Goal: Information Seeking & Learning: Learn about a topic

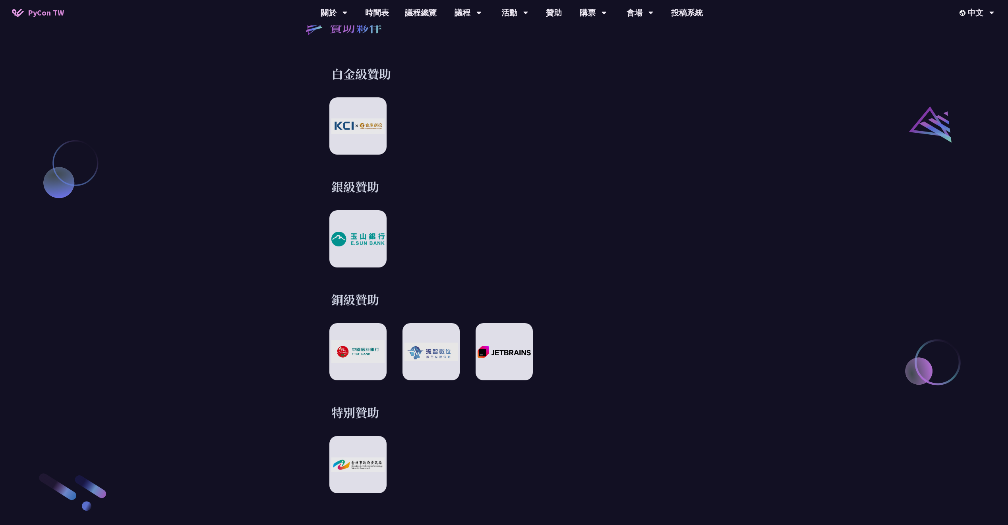
scroll to position [1141, 0]
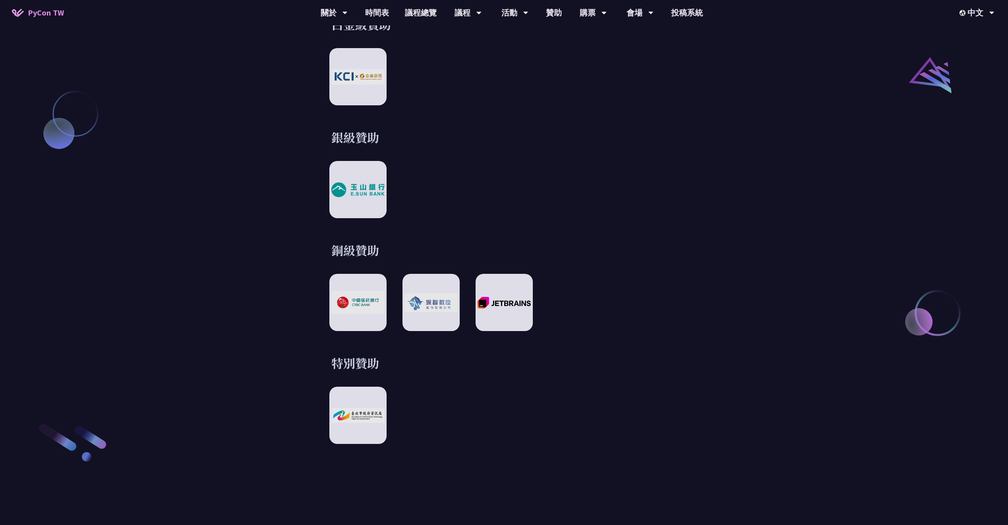
drag, startPoint x: 455, startPoint y: 212, endPoint x: 534, endPoint y: 184, distance: 84.0
click at [444, 184] on div "贊助夥伴 白金級贊助 銀級贊助 銅級贊助 特別贊助" at bounding box center [504, 190] width 413 height 505
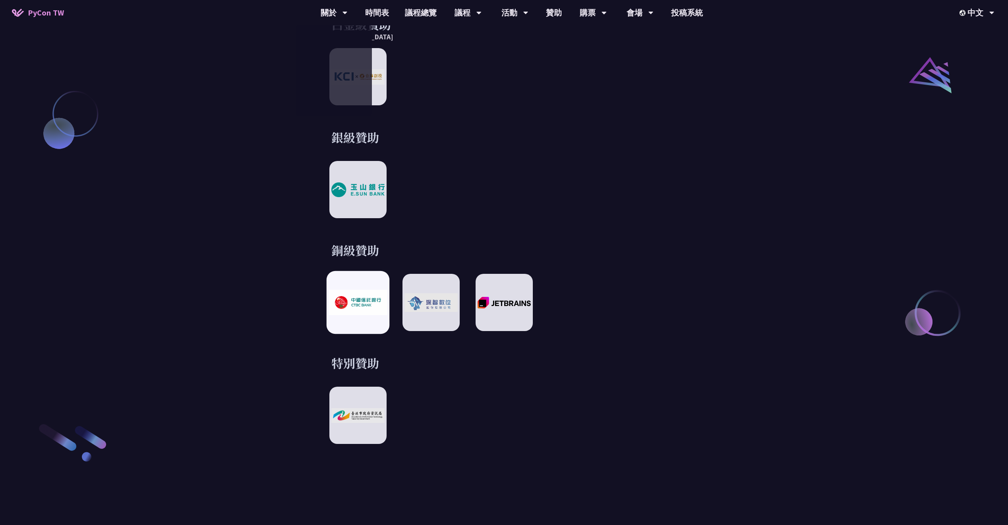
click at [366, 281] on div at bounding box center [357, 302] width 63 height 63
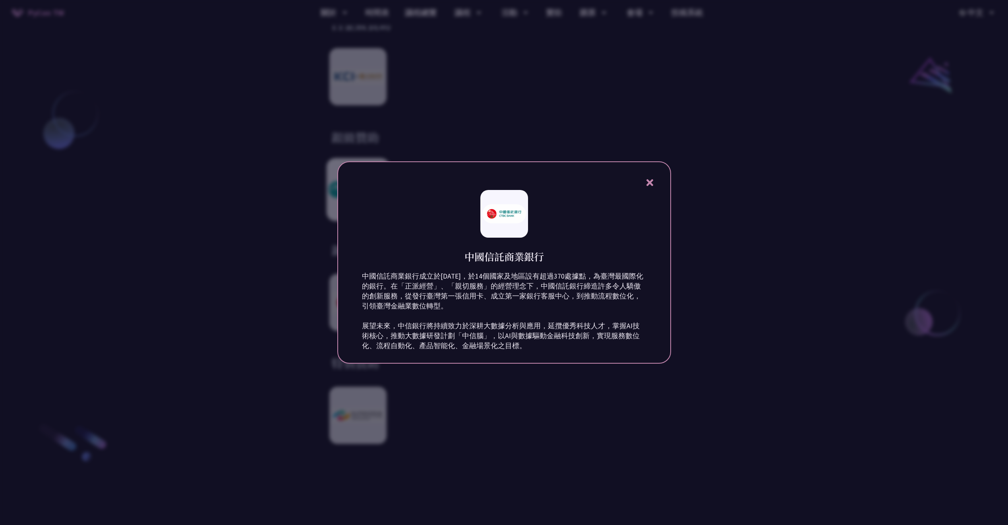
drag, startPoint x: 294, startPoint y: 156, endPoint x: 364, endPoint y: 190, distance: 77.3
click at [294, 155] on div at bounding box center [504, 262] width 1008 height 525
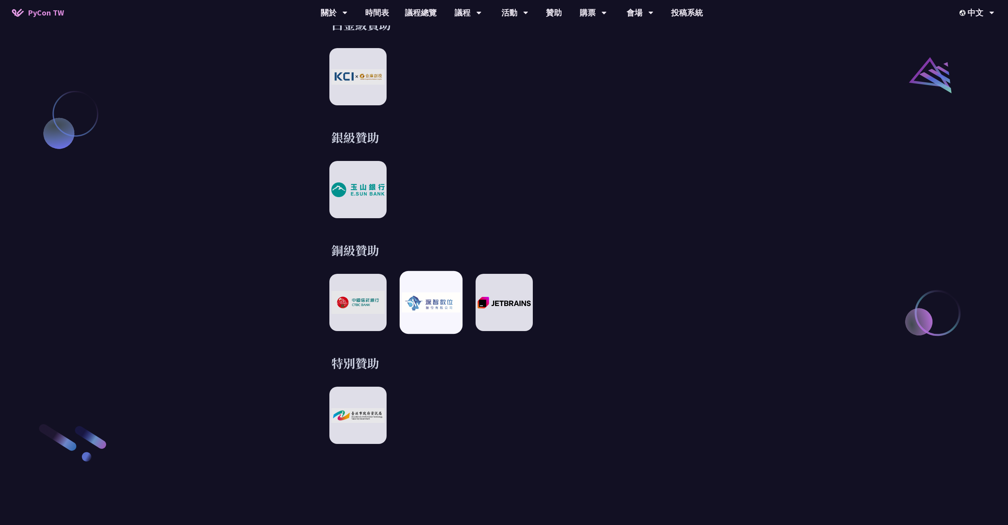
click at [458, 298] on img at bounding box center [431, 302] width 58 height 20
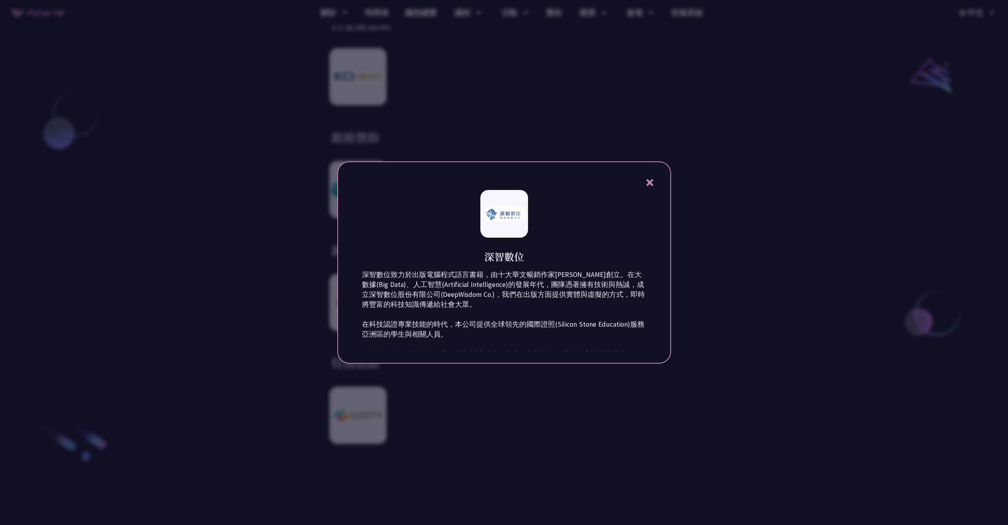
scroll to position [0, 0]
drag, startPoint x: 536, startPoint y: 274, endPoint x: 472, endPoint y: 276, distance: 64.4
click at [472, 276] on p "深智數位致力於出版電腦程式語言書籍，由十大華文暢銷作家洪錦魁創立。在大數據(Big Data)、人工智慧(Artificial Intelligence)的發…" at bounding box center [504, 320] width 285 height 99
click at [507, 96] on div at bounding box center [504, 262] width 1008 height 525
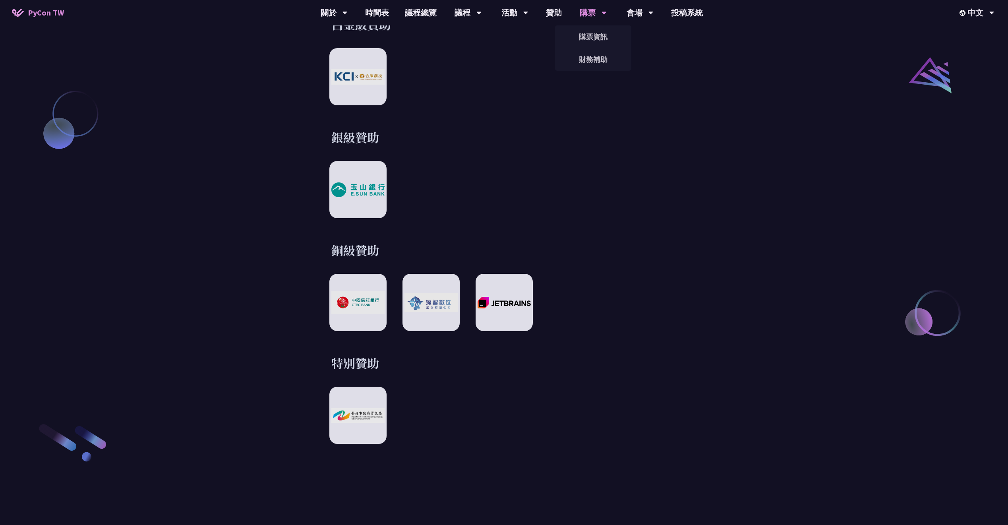
click at [602, 48] on div "財務補助" at bounding box center [593, 59] width 76 height 23
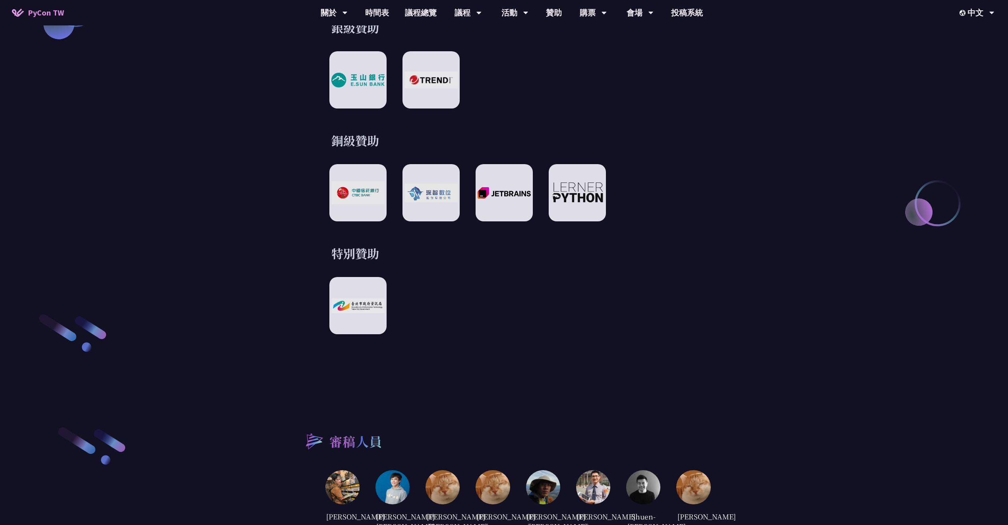
scroll to position [1262, 0]
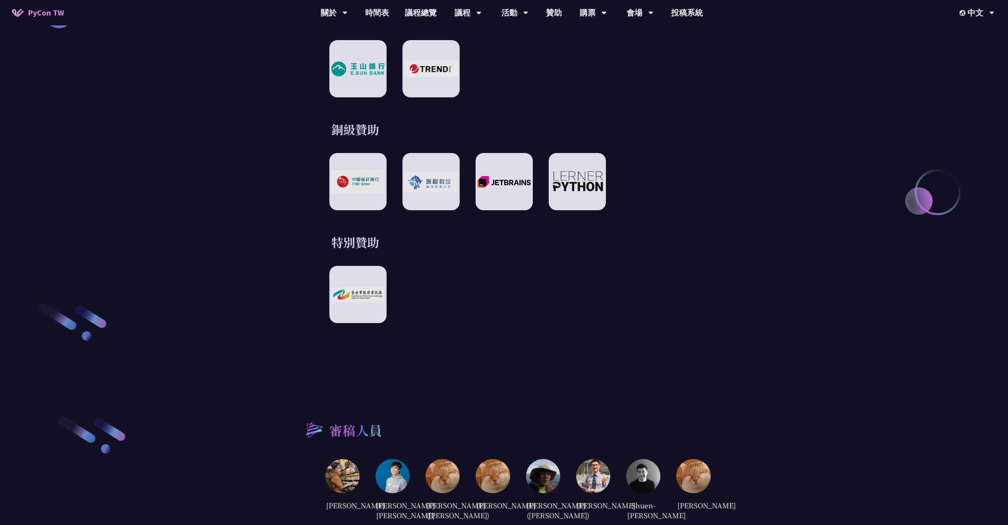
drag, startPoint x: 473, startPoint y: 124, endPoint x: 417, endPoint y: 101, distance: 60.6
click at [414, 101] on div "贊助夥伴 白金級贊助 銀級贊助 銅級贊助 特別贊助" at bounding box center [504, 70] width 413 height 505
click at [561, 159] on div at bounding box center [577, 181] width 63 height 63
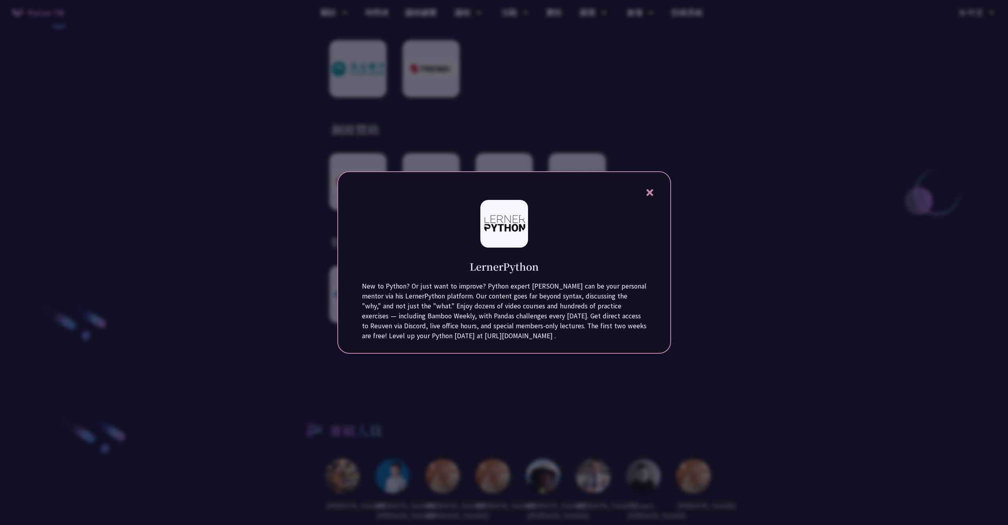
click at [531, 130] on div at bounding box center [504, 262] width 1008 height 525
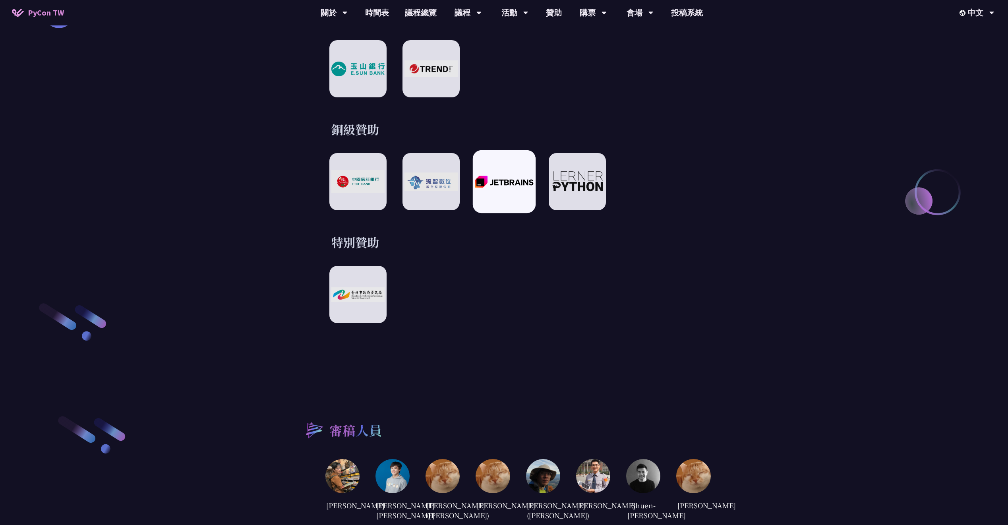
click at [509, 175] on img at bounding box center [504, 181] width 58 height 13
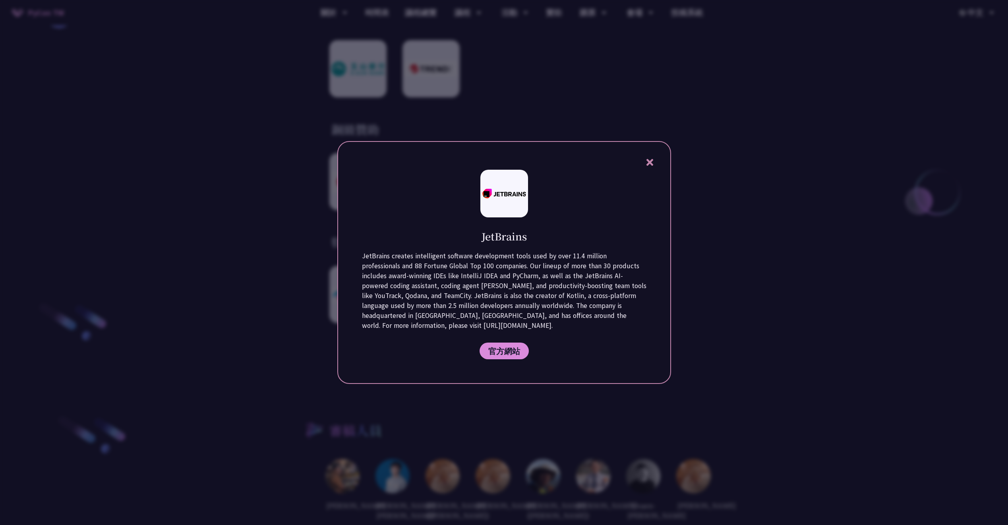
click at [447, 123] on div at bounding box center [504, 262] width 1008 height 525
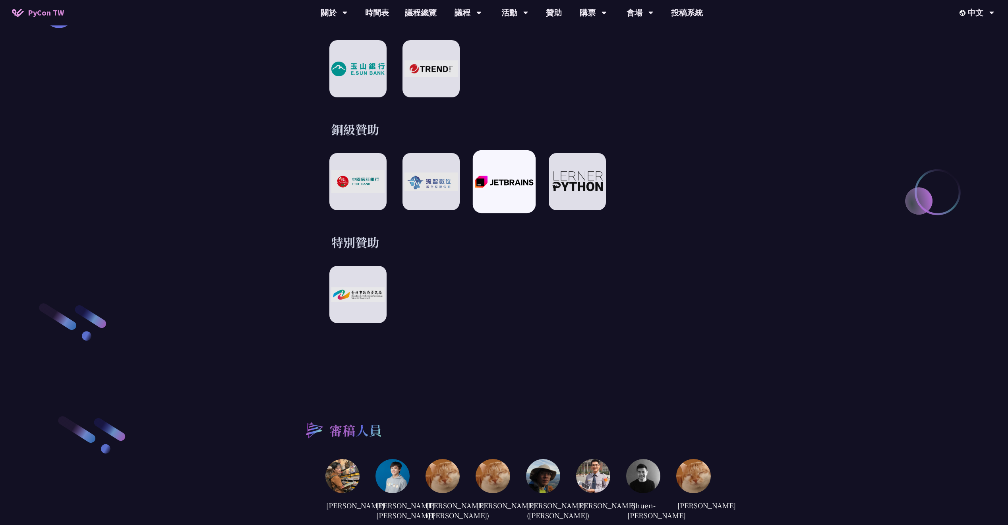
click at [490, 164] on div at bounding box center [504, 181] width 63 height 63
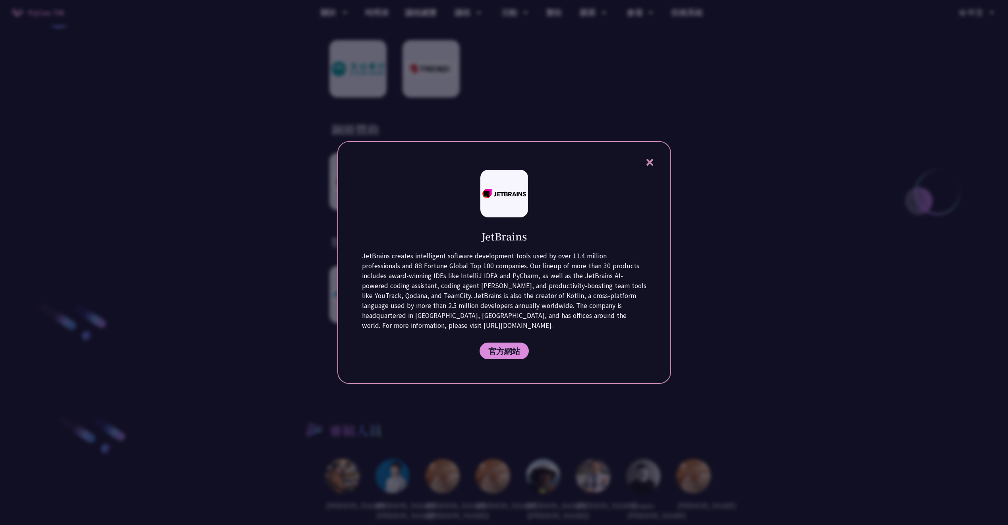
click at [659, 70] on div at bounding box center [504, 262] width 1008 height 525
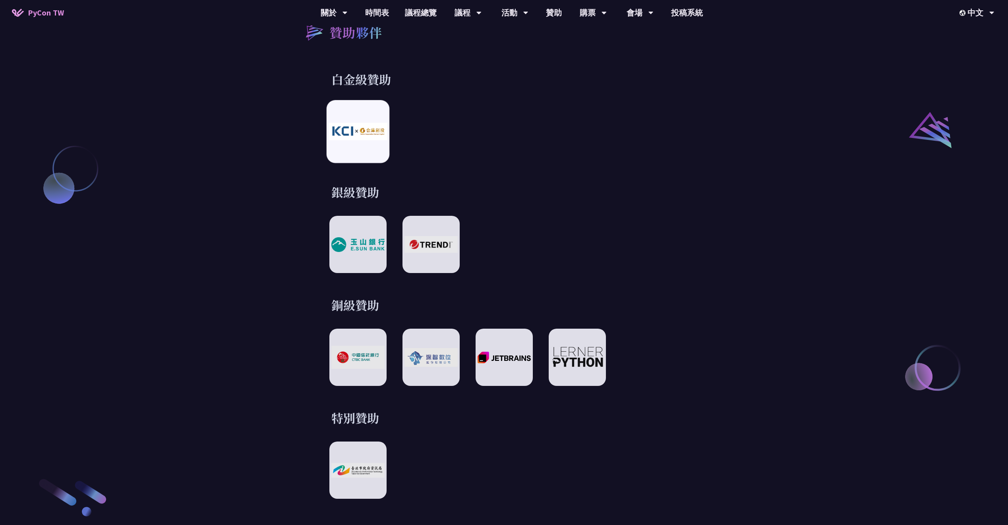
scroll to position [1081, 0]
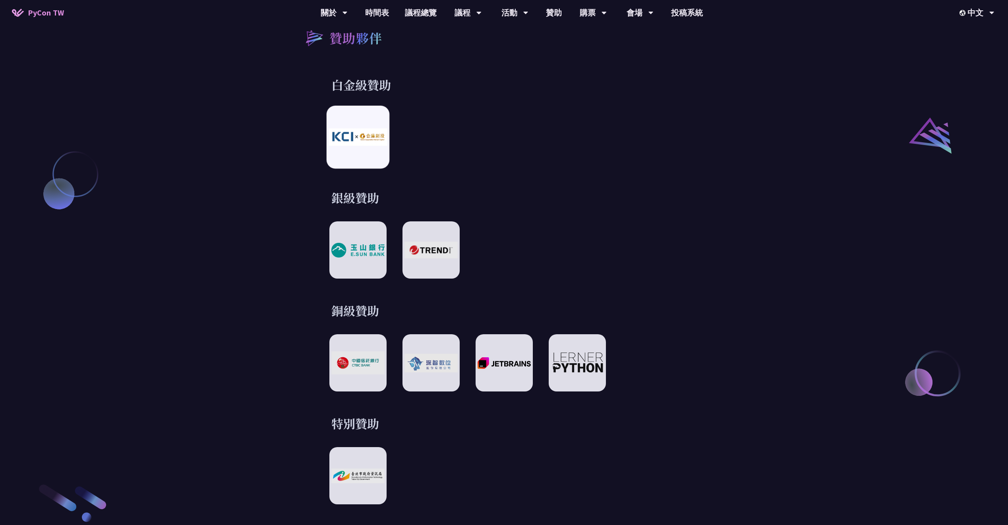
click at [361, 110] on div at bounding box center [357, 137] width 63 height 63
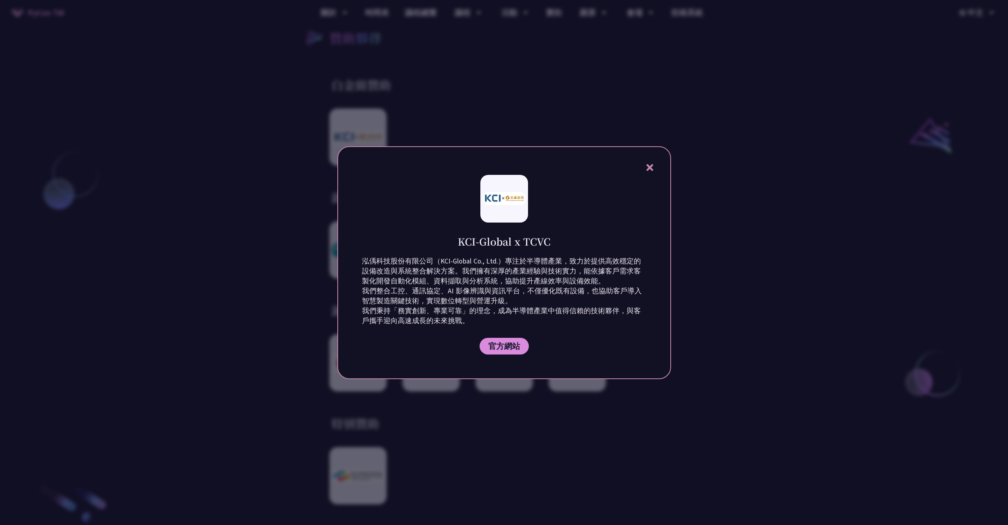
click at [225, 269] on div at bounding box center [504, 262] width 1008 height 525
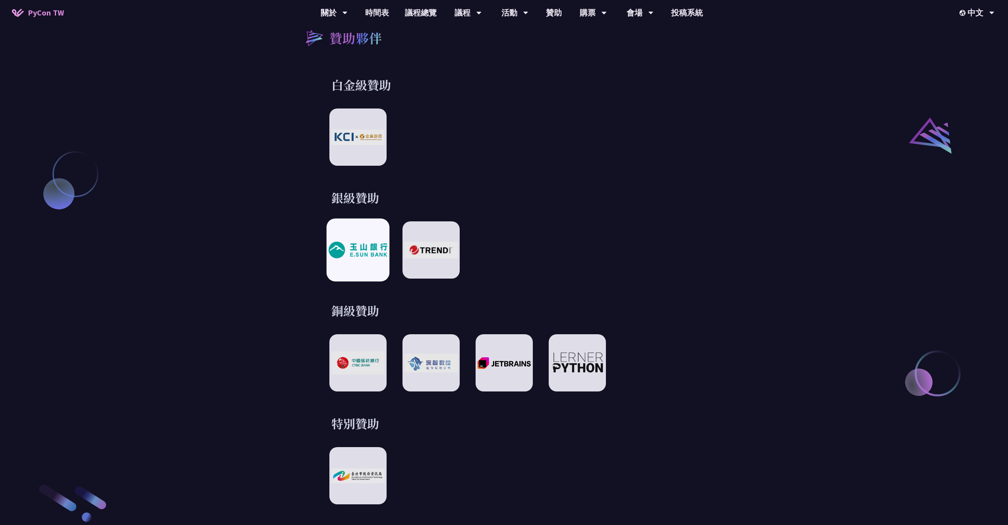
click at [384, 242] on img at bounding box center [358, 250] width 58 height 16
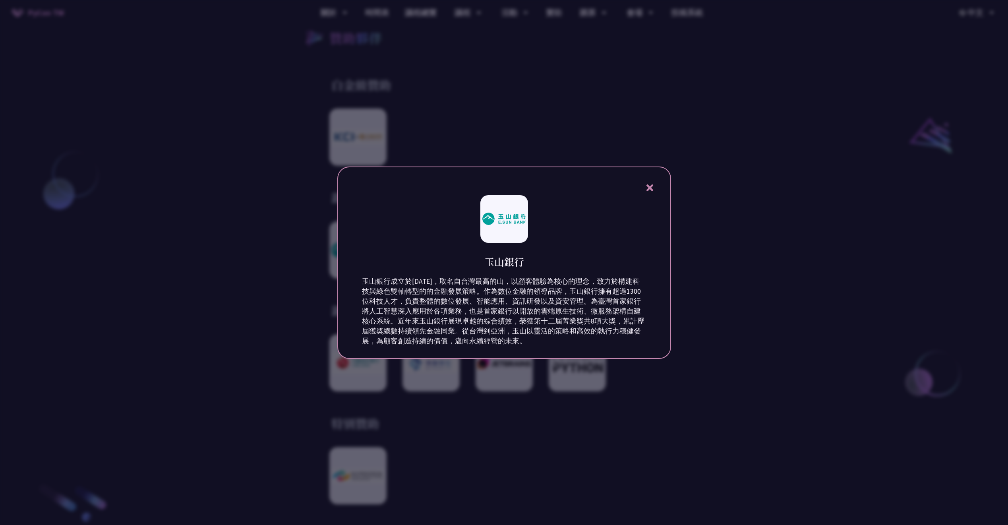
click at [908, 154] on div at bounding box center [504, 262] width 1008 height 525
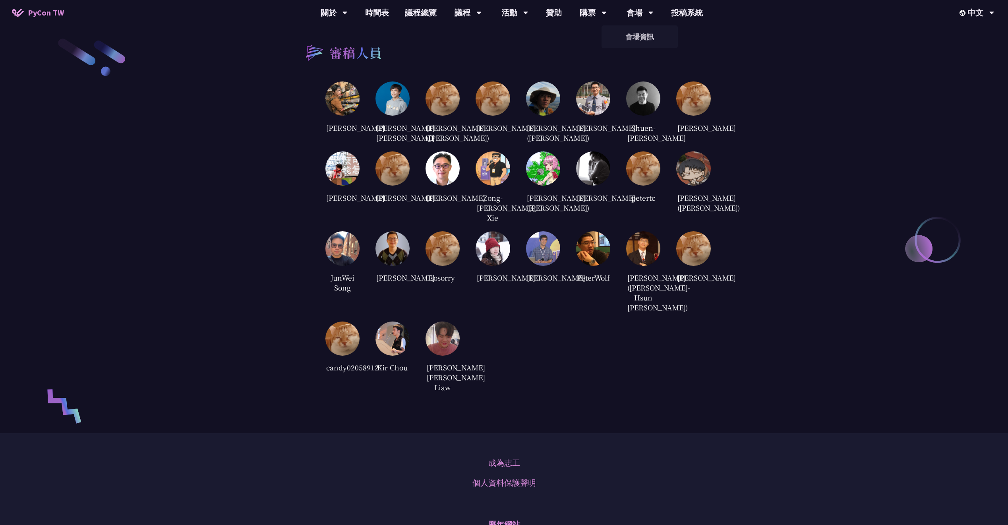
scroll to position [1835, 0]
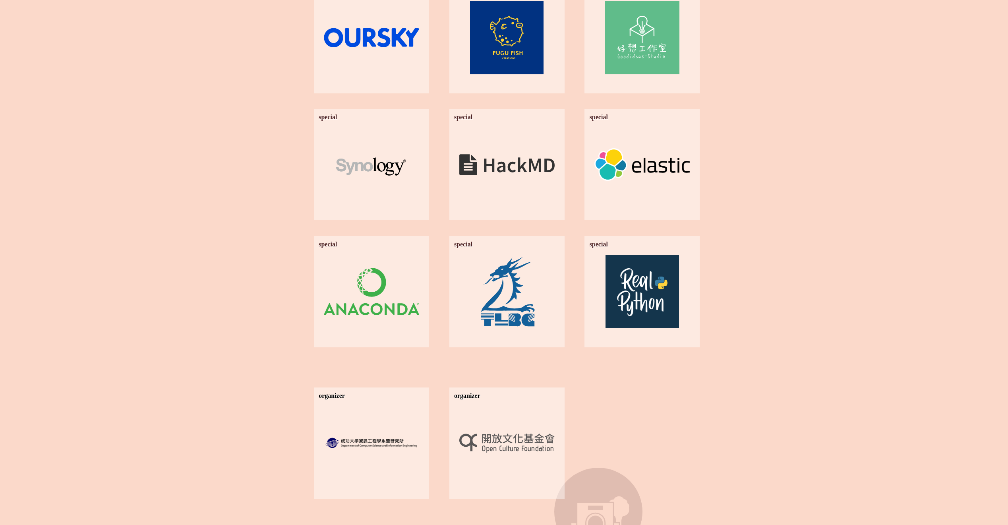
scroll to position [1383, 0]
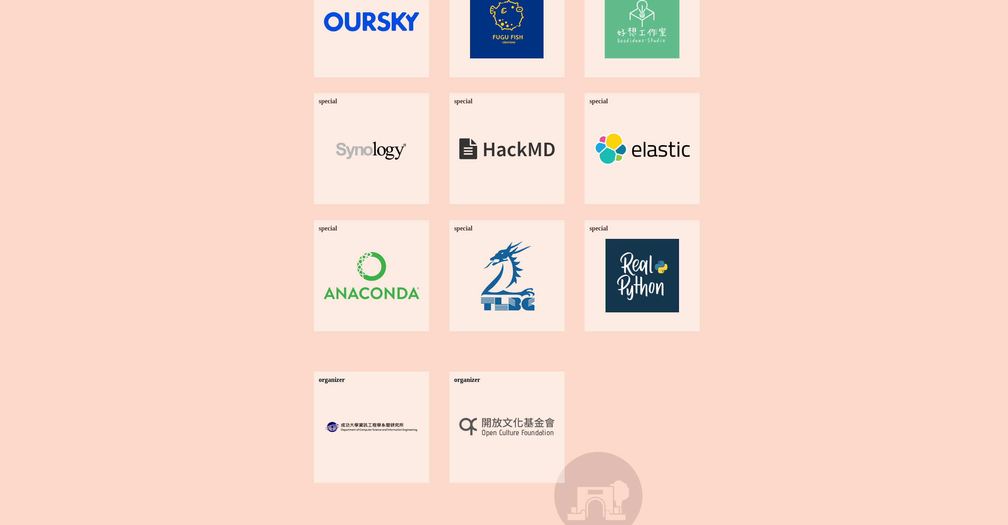
click at [489, 273] on div at bounding box center [506, 276] width 95 height 74
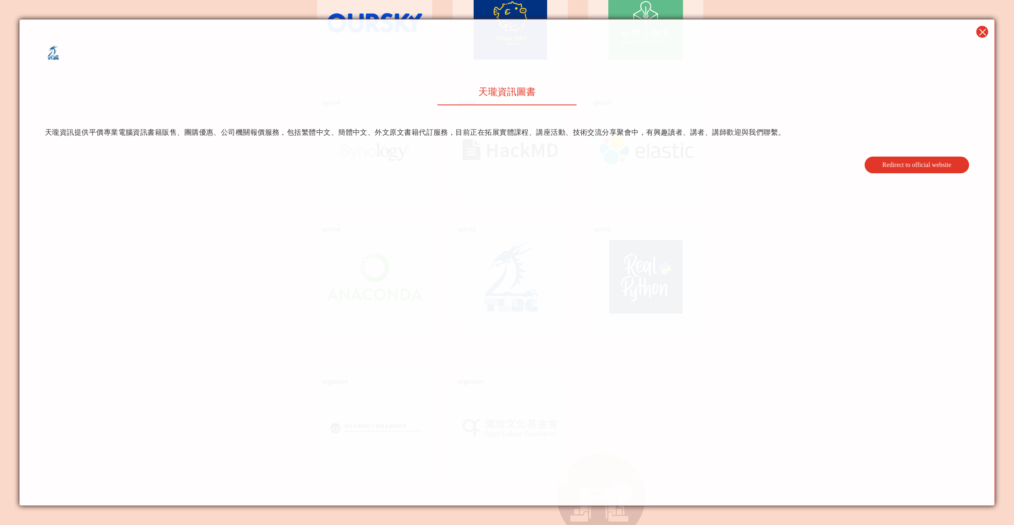
click at [123, 131] on p "天瓏資訊提供平價專業電腦資訊書籍販售、團購優惠、公司機關報價服務，包括繁體中文、簡體中文、外文原文書籍代訂服務，目前正在拓展實體課程、講座活動、技術交流分享聚…" at bounding box center [507, 133] width 924 height 12
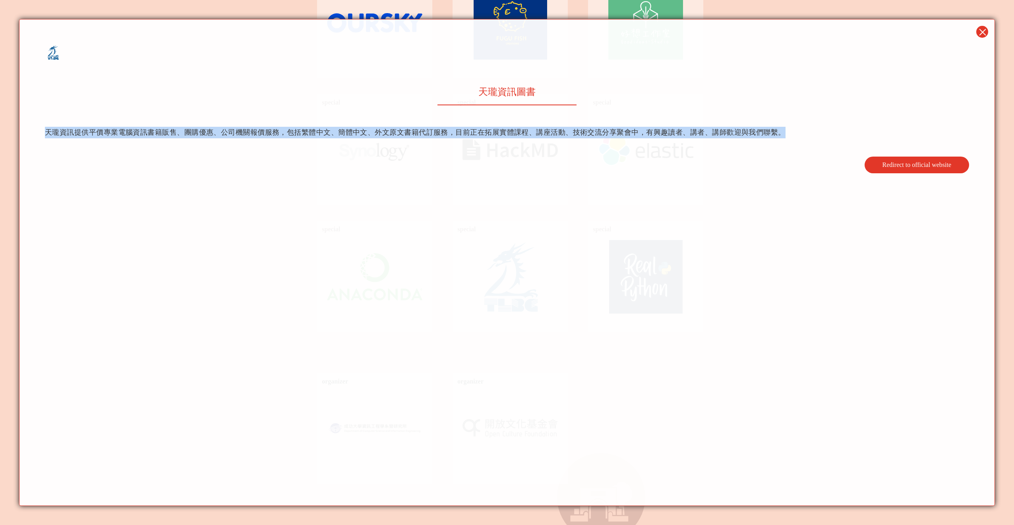
click at [123, 131] on p "天瓏資訊提供平價專業電腦資訊書籍販售、團購優惠、公司機關報價服務，包括繁體中文、簡體中文、外文原文書籍代訂服務，目前正在拓展實體課程、講座活動、技術交流分享聚…" at bounding box center [507, 133] width 924 height 12
copy article "天瓏資訊提供平價專業電腦資訊書籍販售、團購優惠、公司機關報價服務，包括繁體中文、簡體中文、外文原文書籍代訂服務，目前正在拓展實體課程、講座活動、技術交流分享聚…"
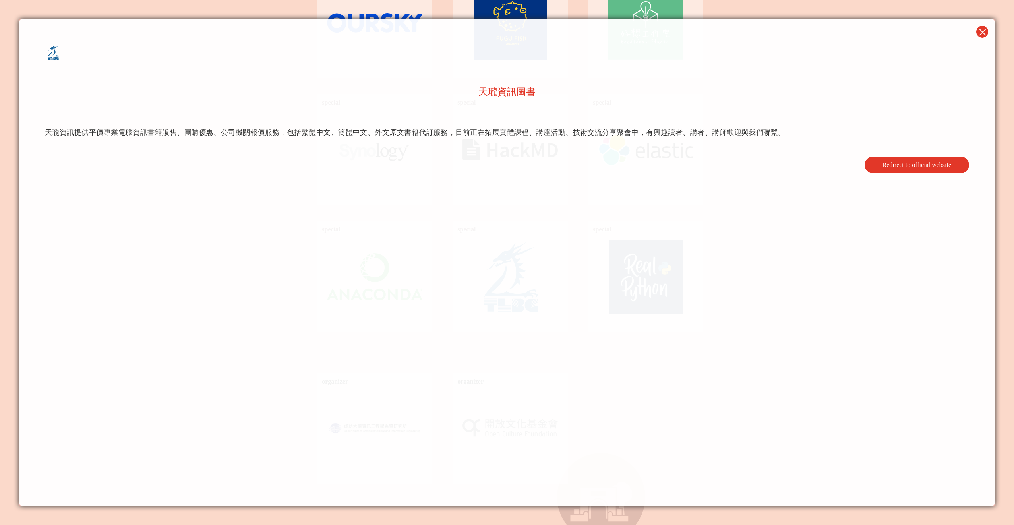
click at [450, 84] on div "天瓏資訊圖書 天瓏資訊提供平價專業電腦資訊書籍販售、團購優惠、公司機關報價服務，包括繁體中文、簡體中文、外文原文書籍代訂服務，目前正在拓展實體課程、講座活動、…" at bounding box center [507, 129] width 950 height 113
drag, startPoint x: 472, startPoint y: 89, endPoint x: 566, endPoint y: 89, distance: 93.8
click at [547, 91] on h4 "天瓏資訊圖書" at bounding box center [507, 91] width 924 height 13
copy span "天瓏資訊圖書"
click at [60, 59] on img at bounding box center [53, 52] width 16 height 15
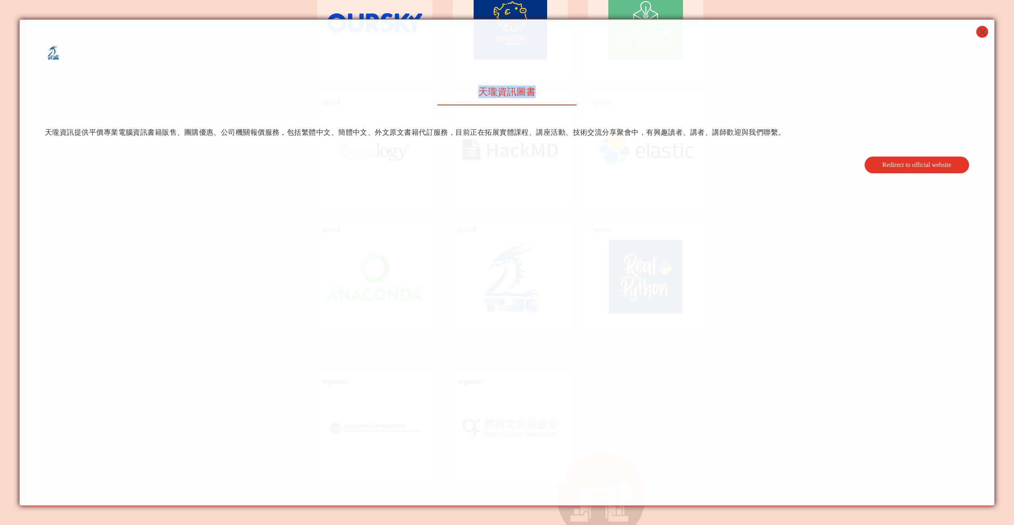
click at [978, 31] on button at bounding box center [982, 32] width 12 height 12
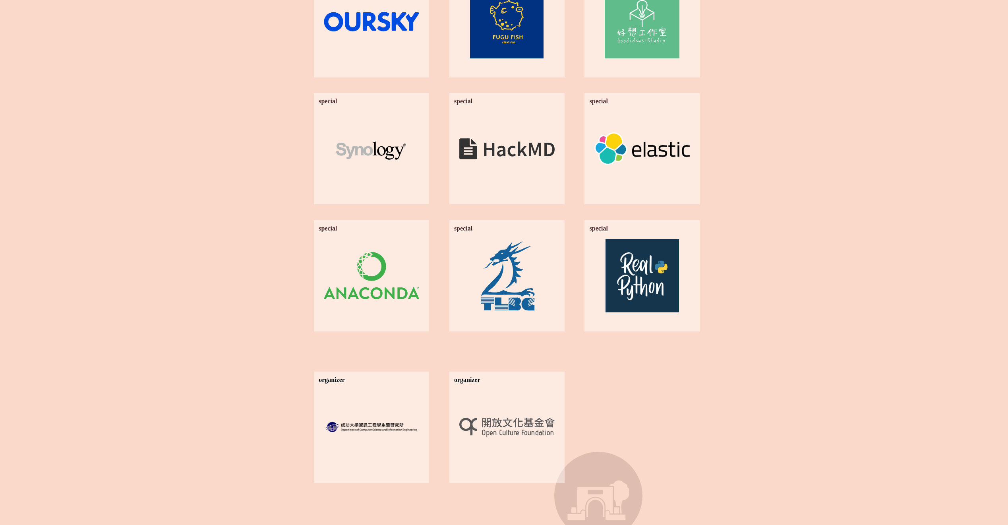
drag, startPoint x: 501, startPoint y: 271, endPoint x: 751, endPoint y: 354, distance: 263.7
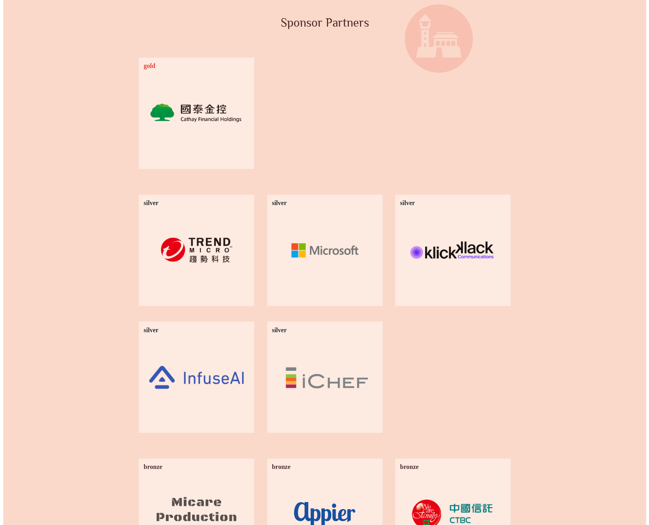
scroll to position [498, 0]
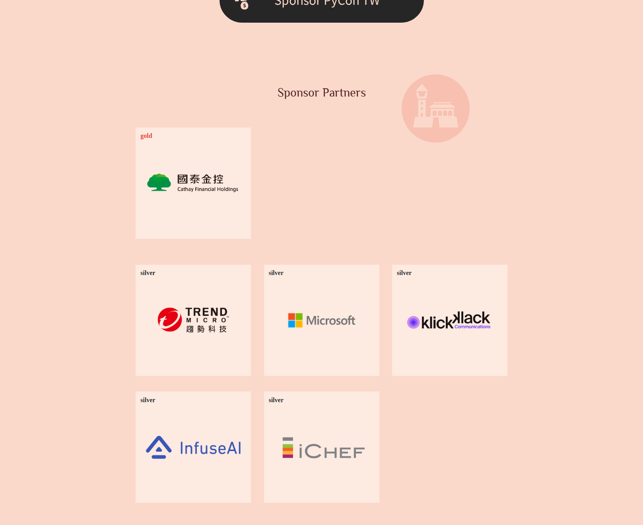
drag, startPoint x: 362, startPoint y: 190, endPoint x: 407, endPoint y: 166, distance: 51.5
click at [269, 171] on div "gold 國泰金控 國泰於金控層級設立「數位暨數據發展中心（簡稱數數發中心）」，以數據驅動（data-driven as culture）為理念，結合子公司的…" at bounding box center [322, 183] width 372 height 111
click at [218, 313] on div at bounding box center [192, 320] width 95 height 74
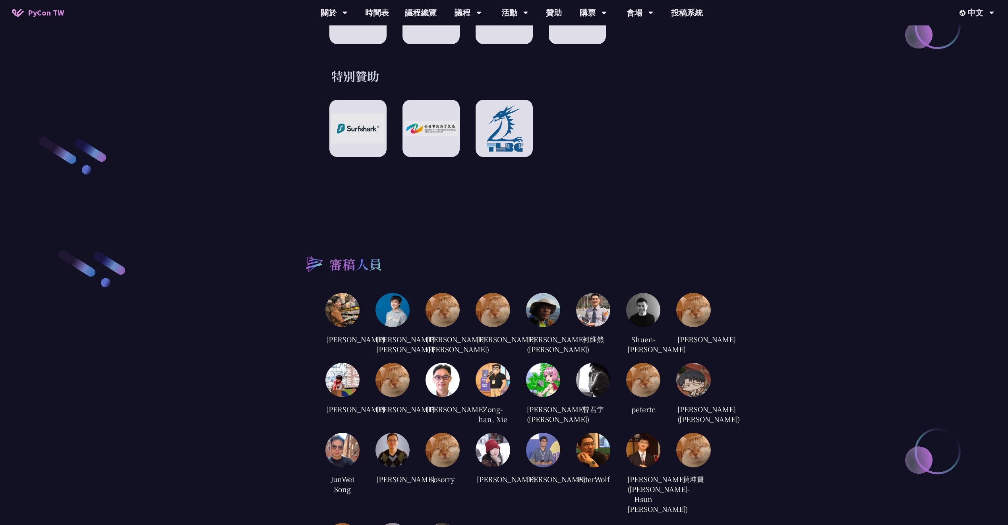
scroll to position [1424, 0]
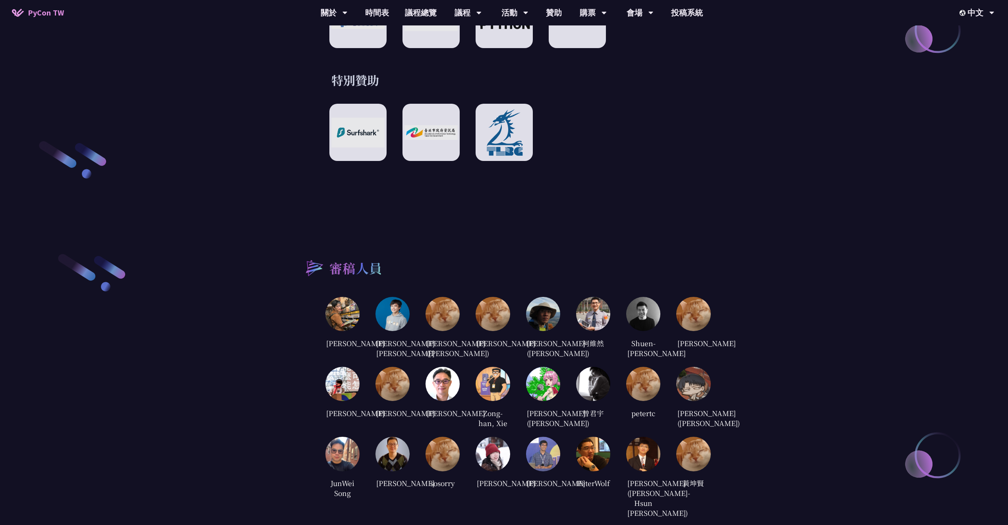
drag, startPoint x: 568, startPoint y: 278, endPoint x: 506, endPoint y: 259, distance: 65.1
click at [506, 259] on div "審稿人員 [PERSON_NAME] [PERSON_NAME] [PERSON_NAME] [PERSON_NAME] ([PERSON_NAME]) [P…" at bounding box center [504, 425] width 413 height 346
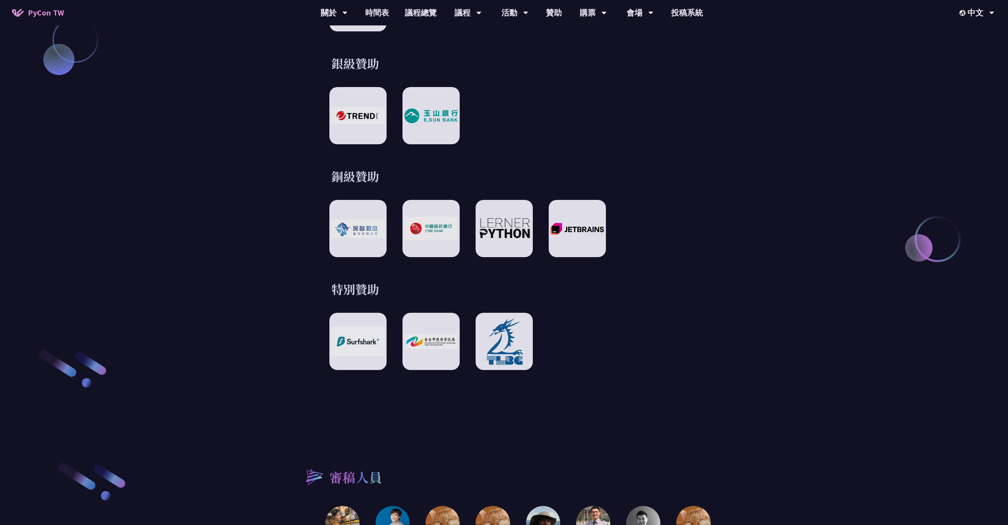
scroll to position [1192, 0]
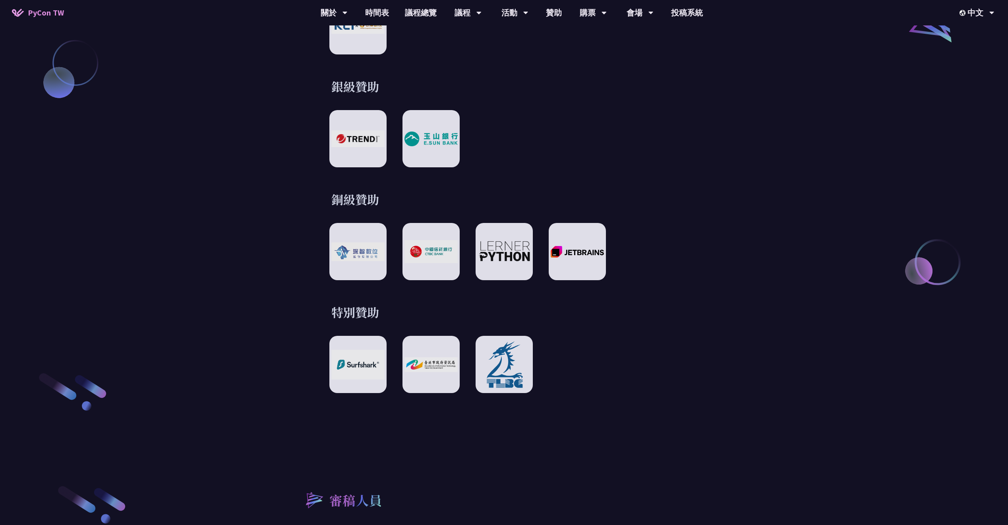
drag, startPoint x: 474, startPoint y: 183, endPoint x: 453, endPoint y: 181, distance: 21.6
click at [453, 181] on div "贊助夥伴 白金級贊助 銀級贊助 銅級贊助 特別贊助" at bounding box center [504, 140] width 413 height 505
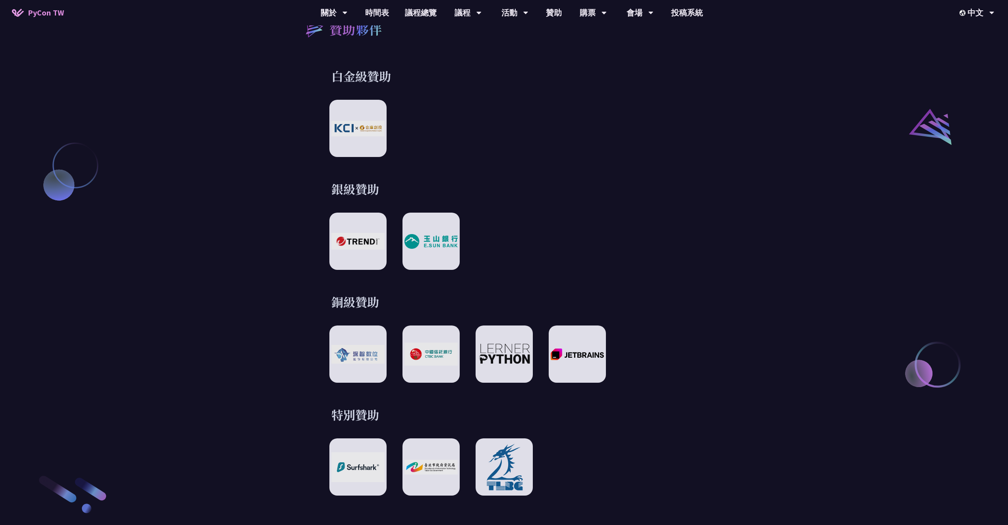
scroll to position [1068, 0]
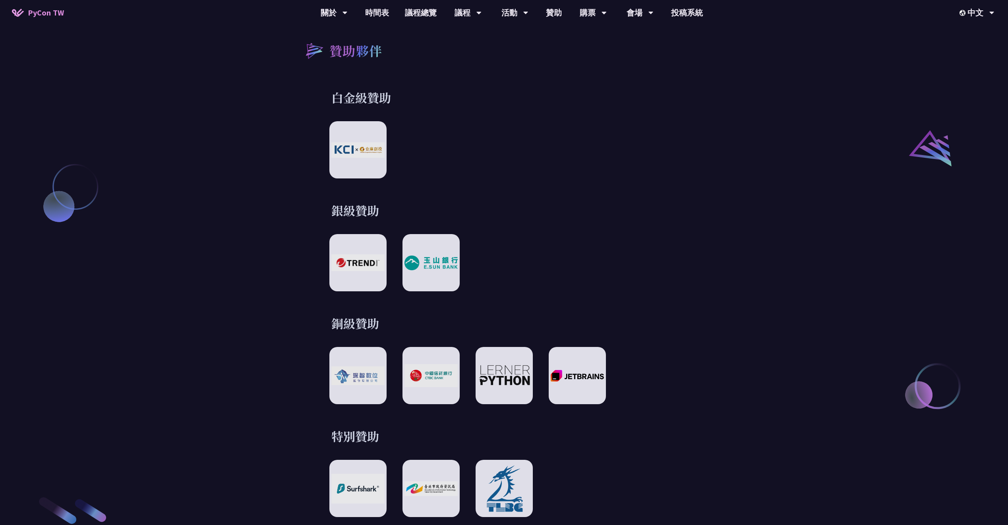
drag, startPoint x: 648, startPoint y: 84, endPoint x: 796, endPoint y: 93, distance: 148.9
click at [579, 89] on h3 "白金級贊助" at bounding box center [504, 97] width 346 height 16
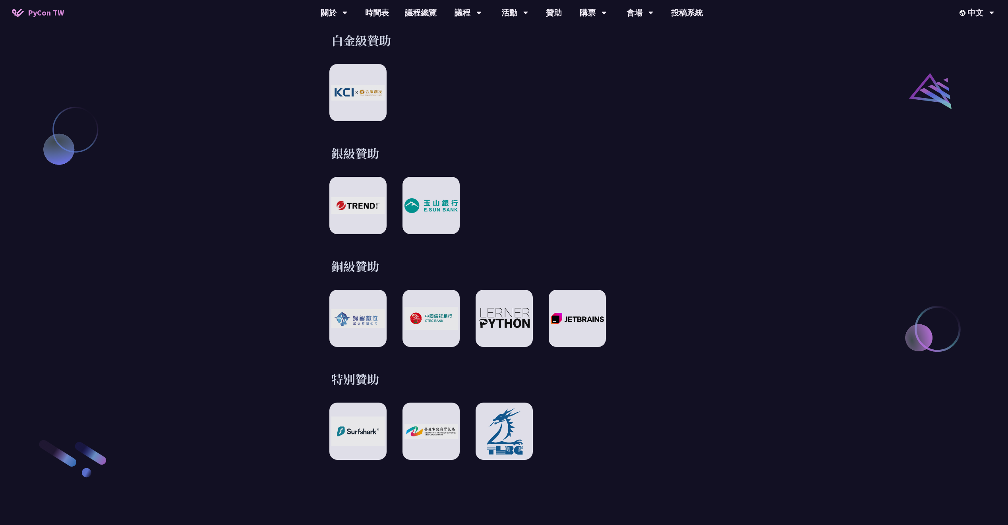
scroll to position [1144, 0]
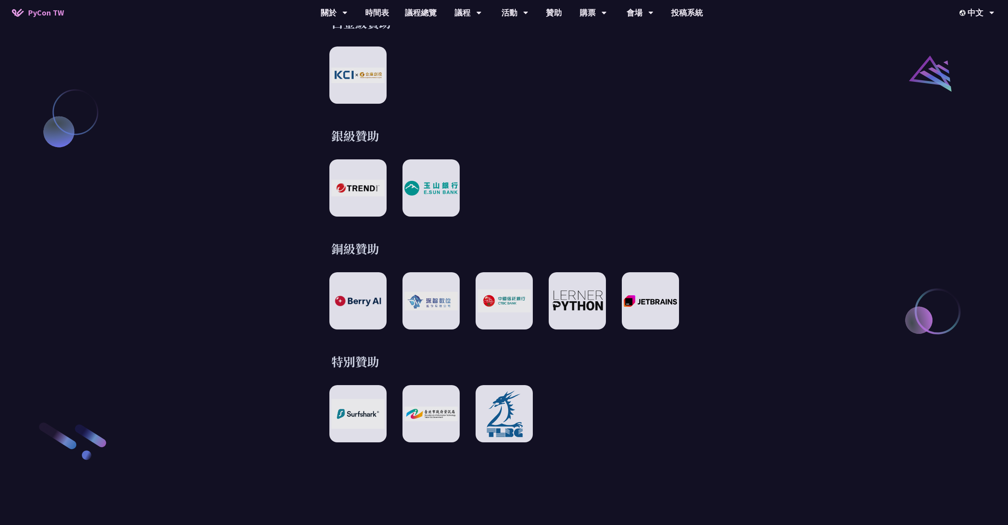
scroll to position [1144, 0]
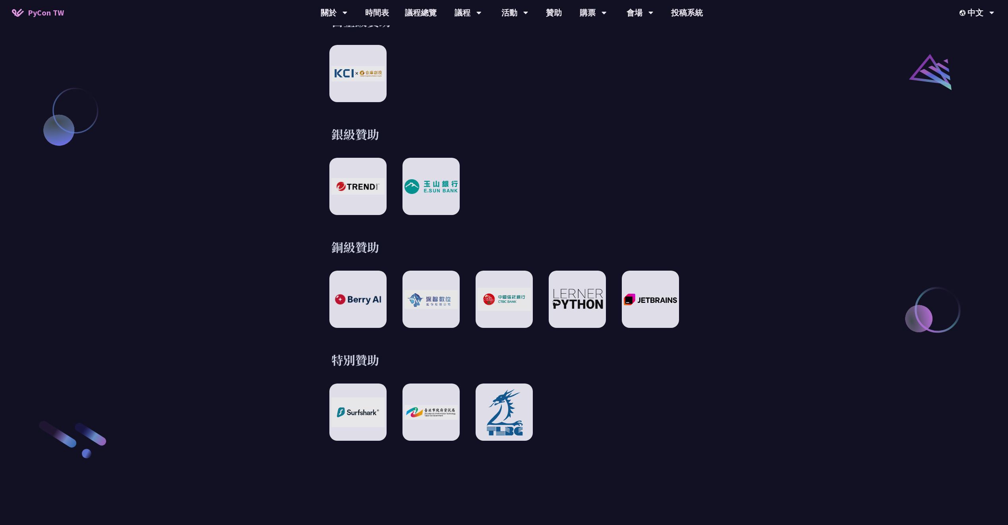
drag, startPoint x: 520, startPoint y: 143, endPoint x: 510, endPoint y: 130, distance: 16.2
drag, startPoint x: 539, startPoint y: 145, endPoint x: 508, endPoint y: 105, distance: 50.2
click at [508, 106] on div "贊助夥伴 白金級贊助 銀級贊助 銅級贊助 特別贊助" at bounding box center [504, 187] width 413 height 505
